Goal: Task Accomplishment & Management: Complete application form

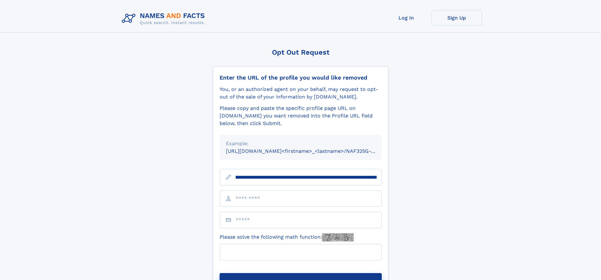
scroll to position [0, 82]
type input "**********"
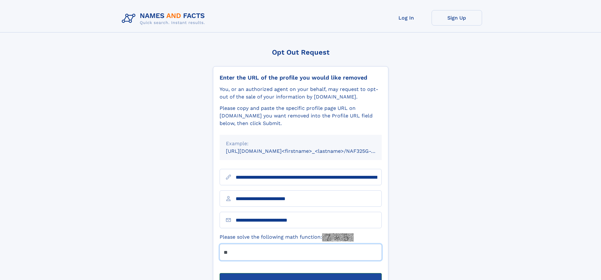
type input "**"
click at [300, 273] on button "Submit Opt Out Request" at bounding box center [300, 283] width 162 height 20
